Goal: Task Accomplishment & Management: Manage account settings

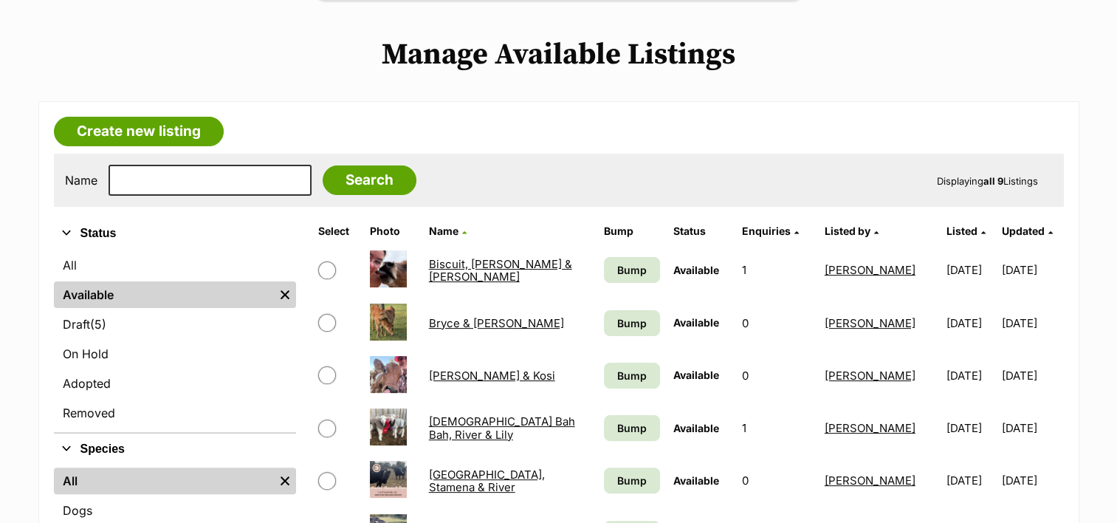
scroll to position [369, 0]
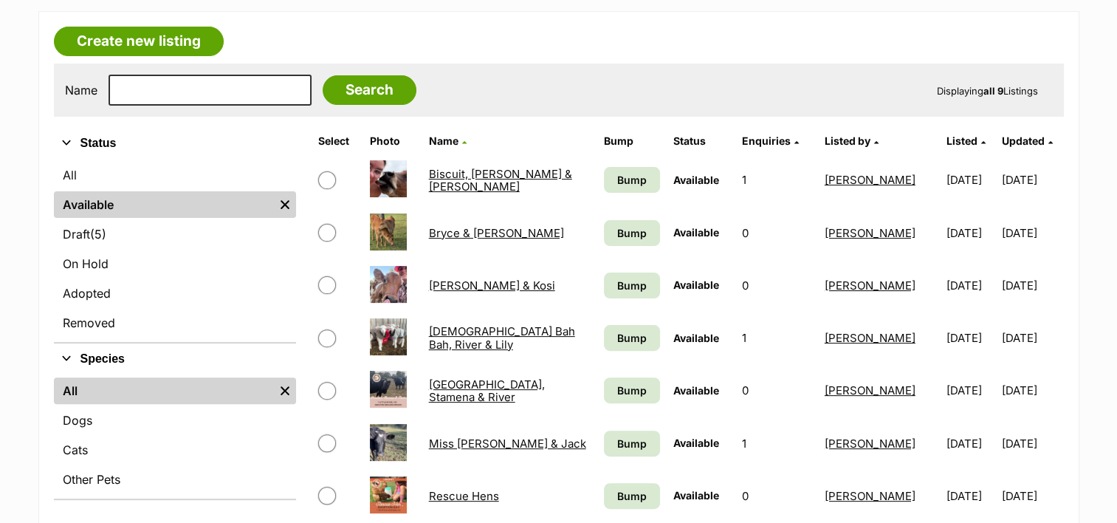
click at [328, 174] on input "checkbox" at bounding box center [327, 180] width 18 height 18
checkbox input "true"
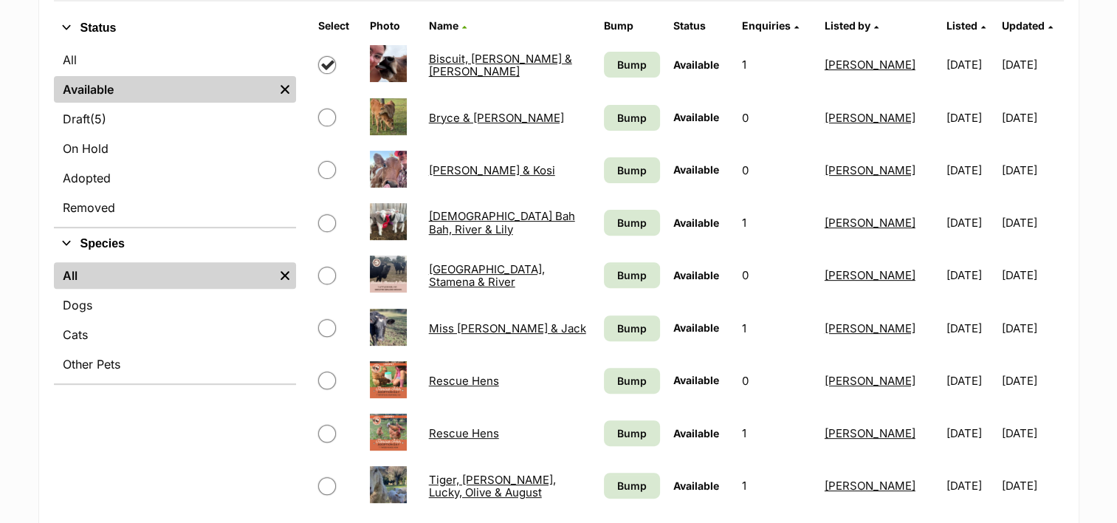
scroll to position [517, 0]
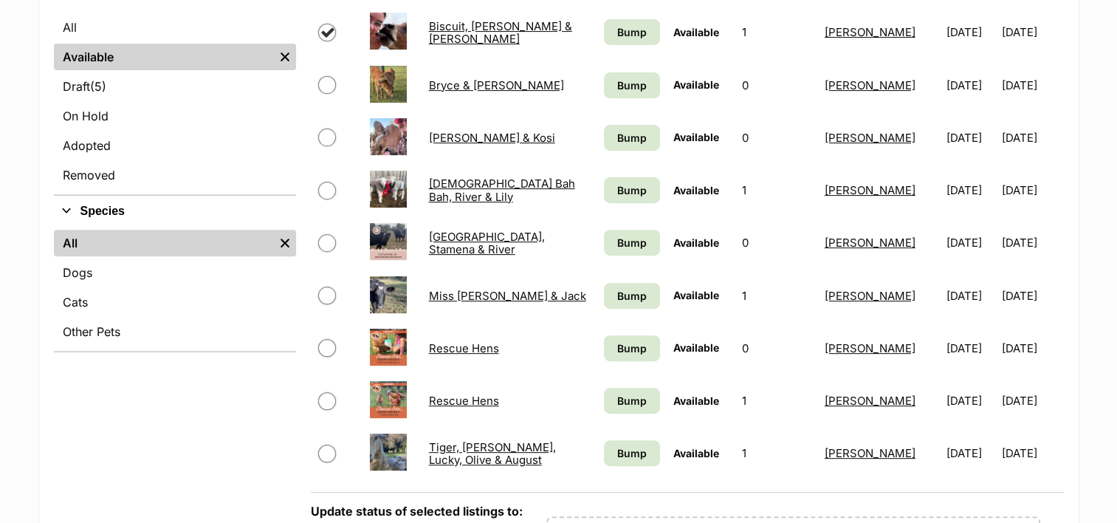
click at [331, 293] on input "checkbox" at bounding box center [327, 296] width 18 height 18
checkbox input "true"
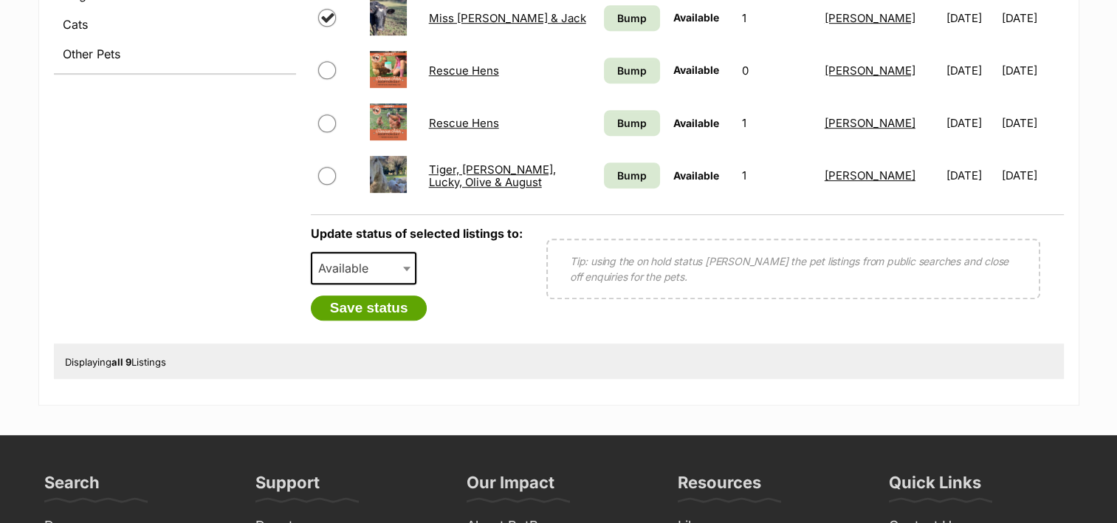
scroll to position [812, 0]
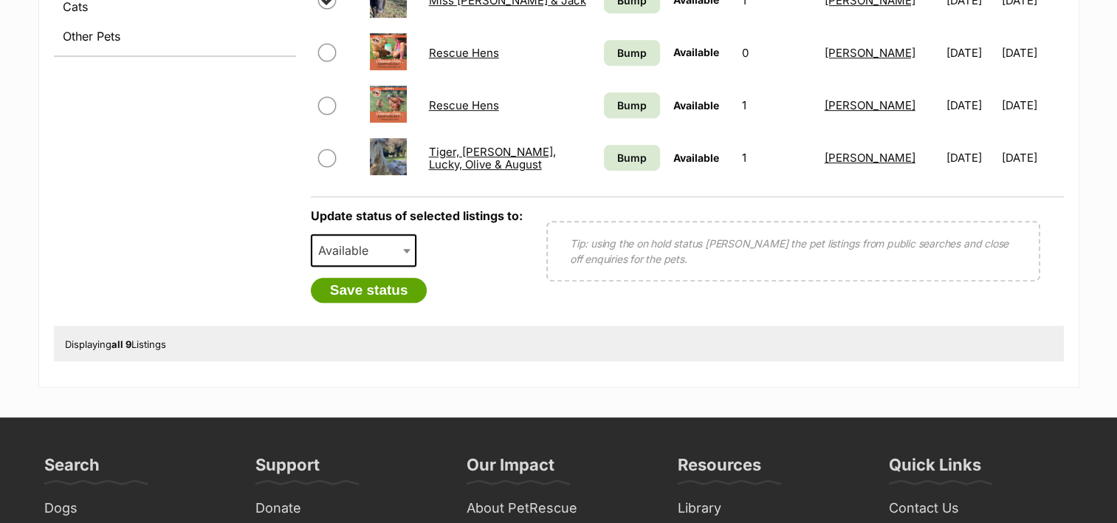
click at [352, 241] on span "Available" at bounding box center [347, 250] width 71 height 21
select select "rehomed"
click at [381, 284] on button "Save status" at bounding box center [369, 290] width 117 height 25
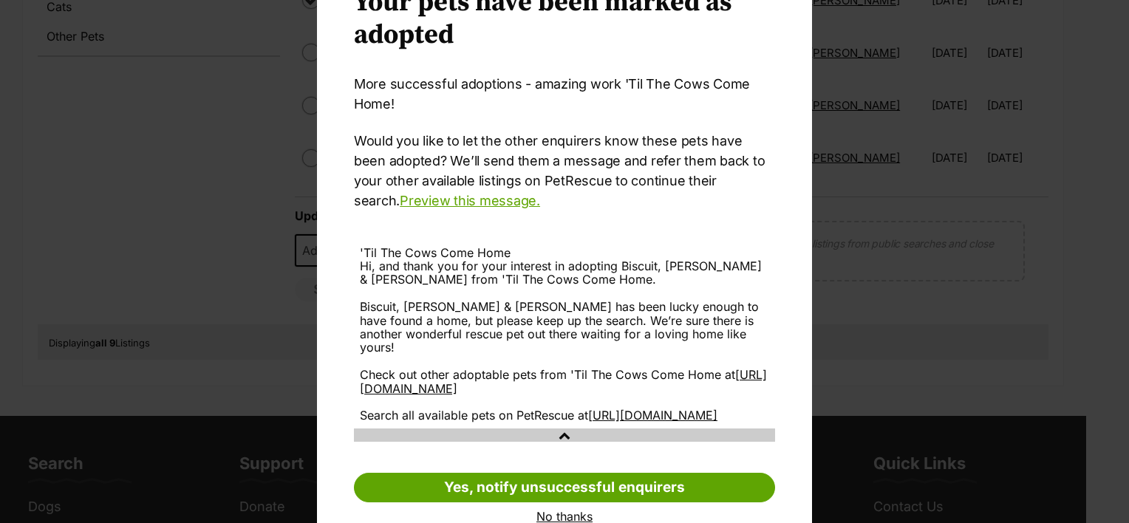
scroll to position [137, 0]
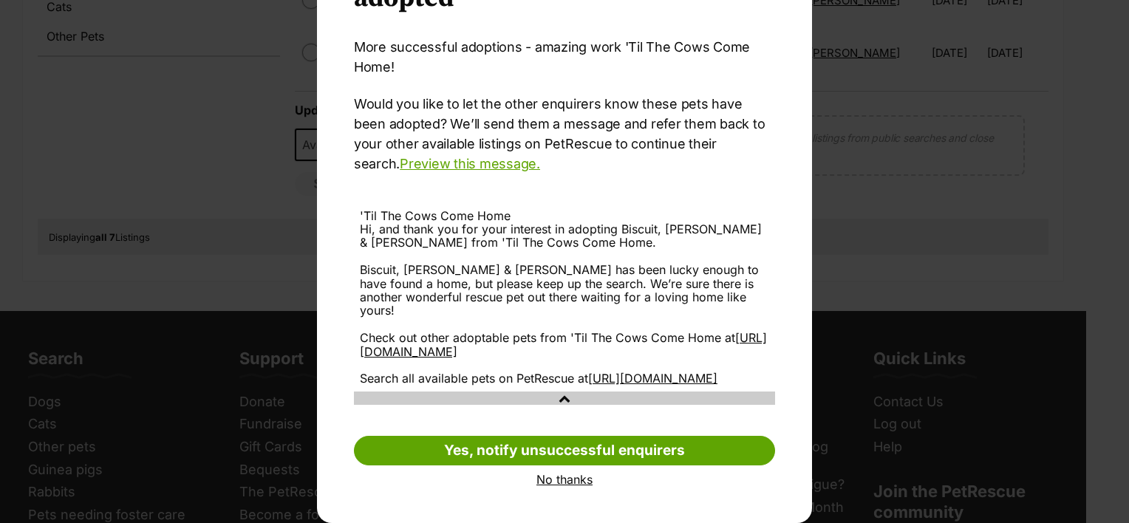
click at [549, 480] on link "No thanks" at bounding box center [564, 479] width 421 height 13
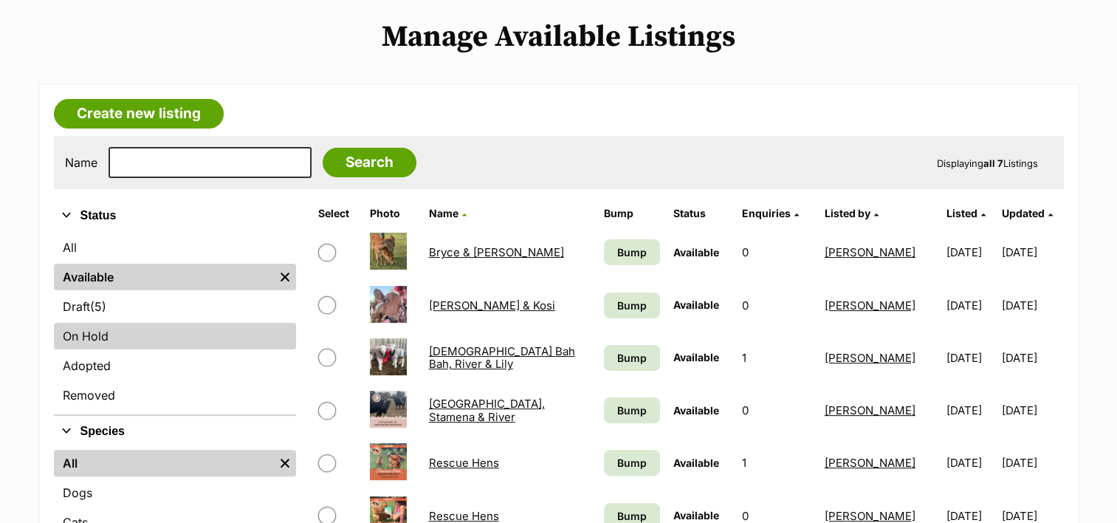
scroll to position [295, 0]
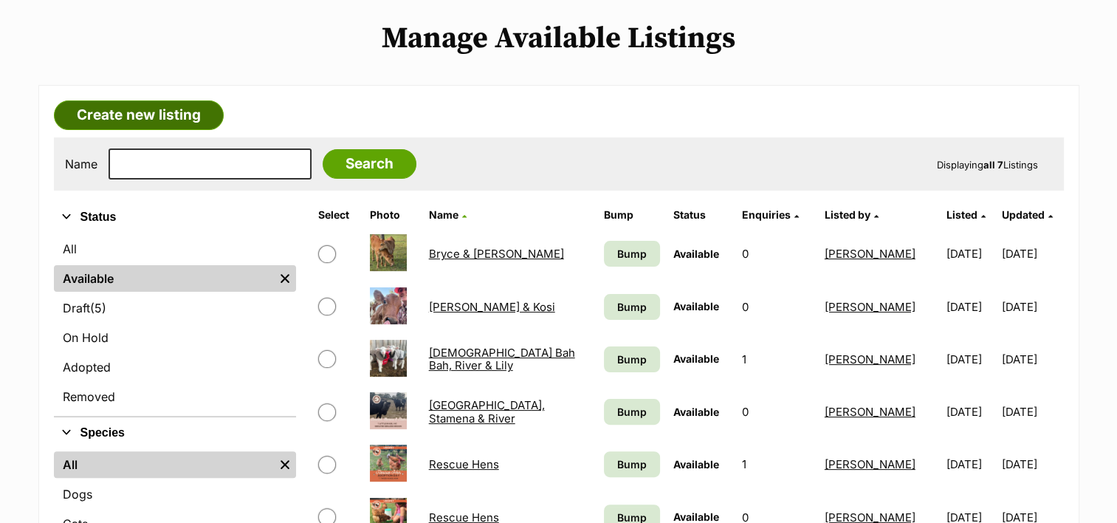
drag, startPoint x: 165, startPoint y: 118, endPoint x: 156, endPoint y: 120, distance: 9.9
click at [165, 118] on link "Create new listing" at bounding box center [139, 115] width 170 height 30
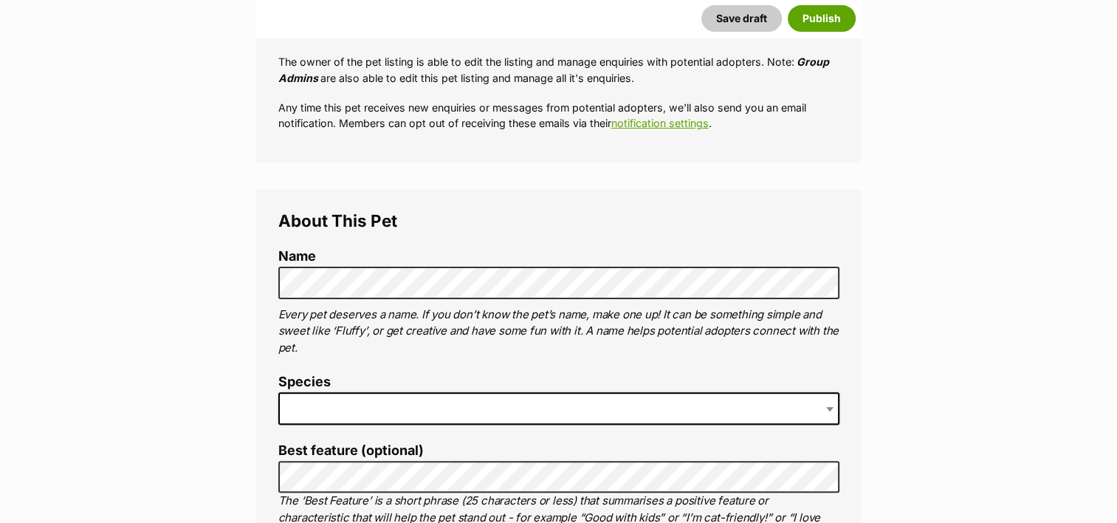
click at [510, 407] on span at bounding box center [558, 408] width 561 height 32
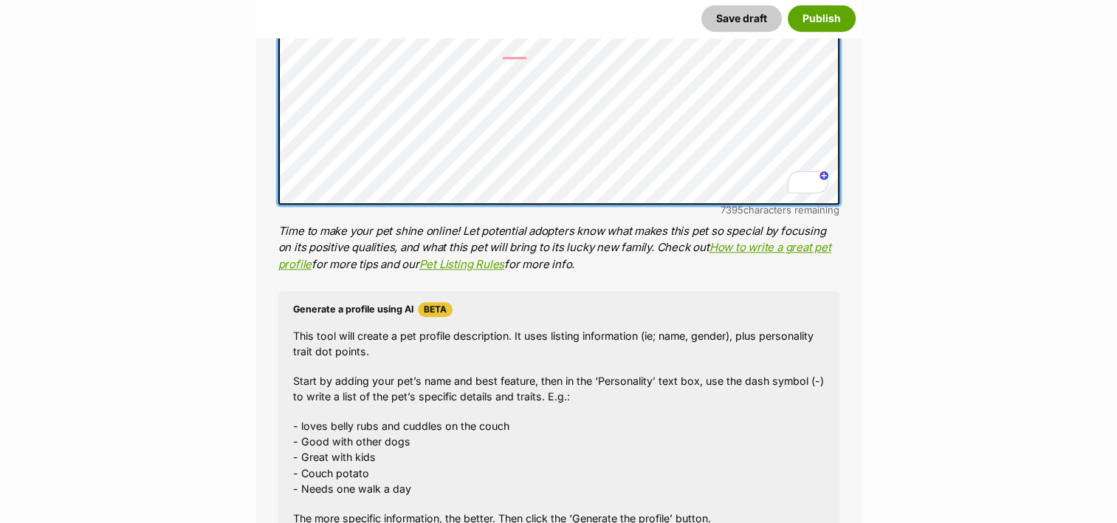
scroll to position [1256, 0]
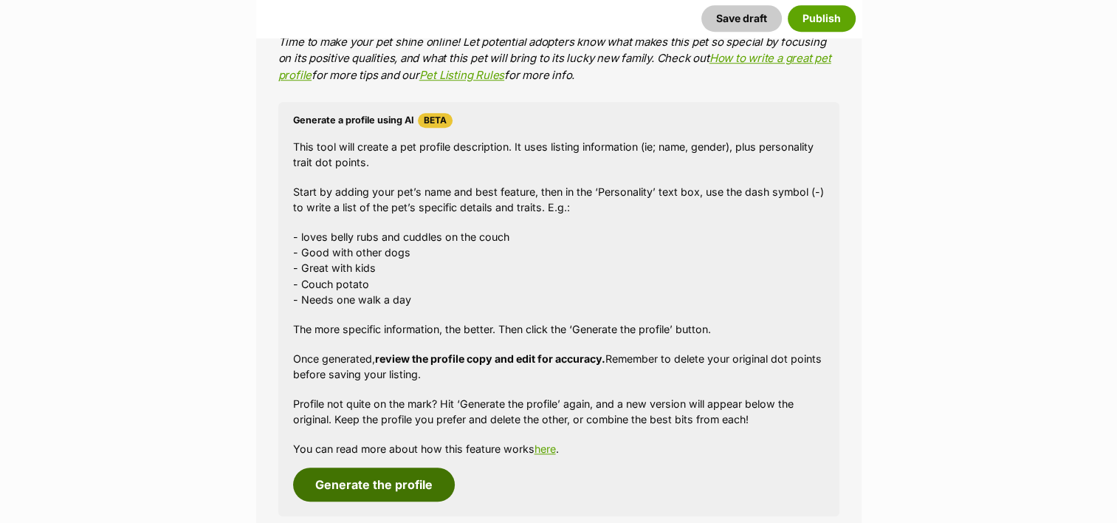
click at [402, 476] on button "Generate the profile" at bounding box center [374, 485] width 162 height 34
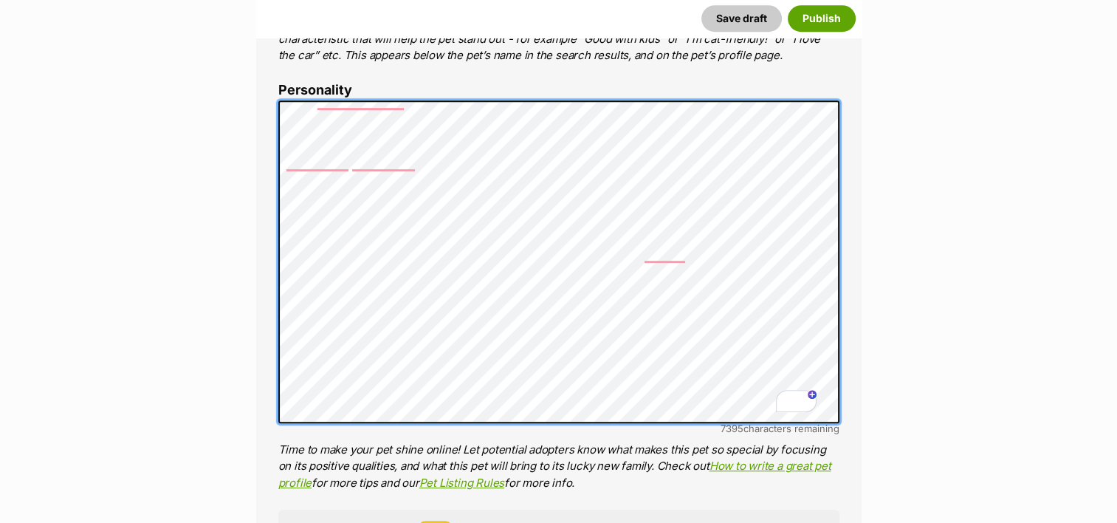
scroll to position [336, 0]
click at [496, 428] on li "Personality 7395 characters remaining Time to make your pet shine online! Let p…" at bounding box center [558, 287] width 561 height 408
